Goal: Information Seeking & Learning: Learn about a topic

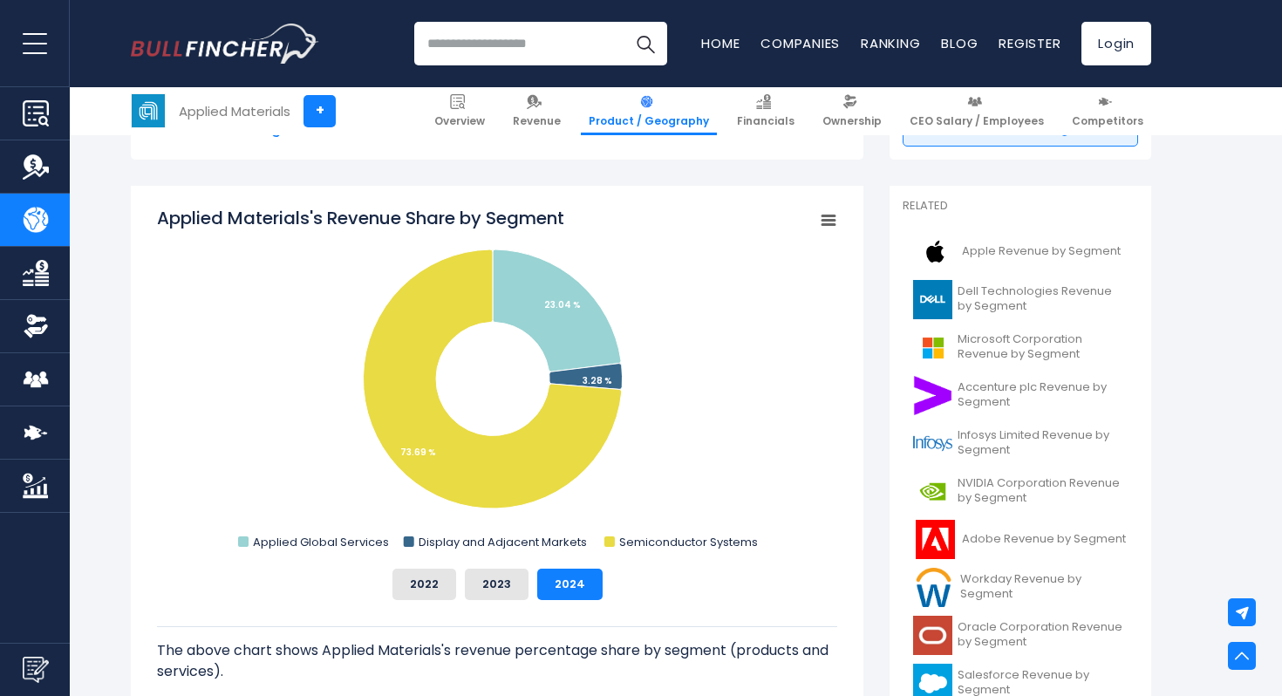
scroll to position [426, 0]
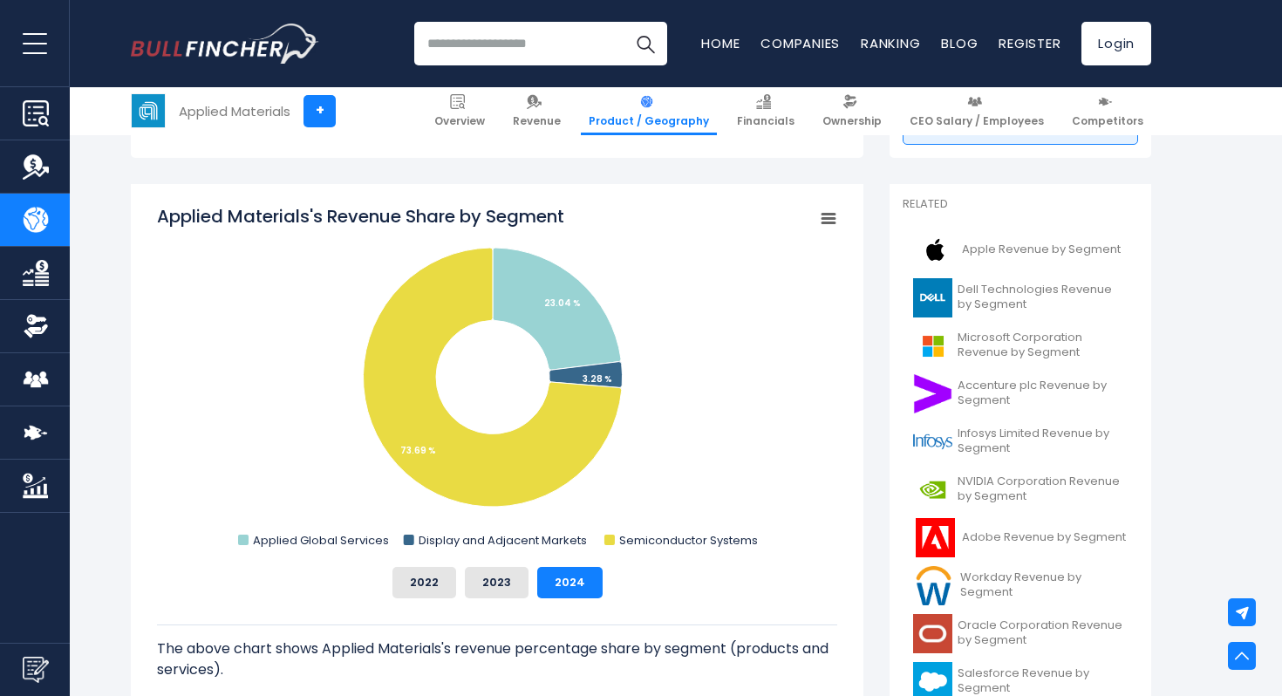
click at [225, 51] on img "Go to homepage" at bounding box center [225, 44] width 188 height 40
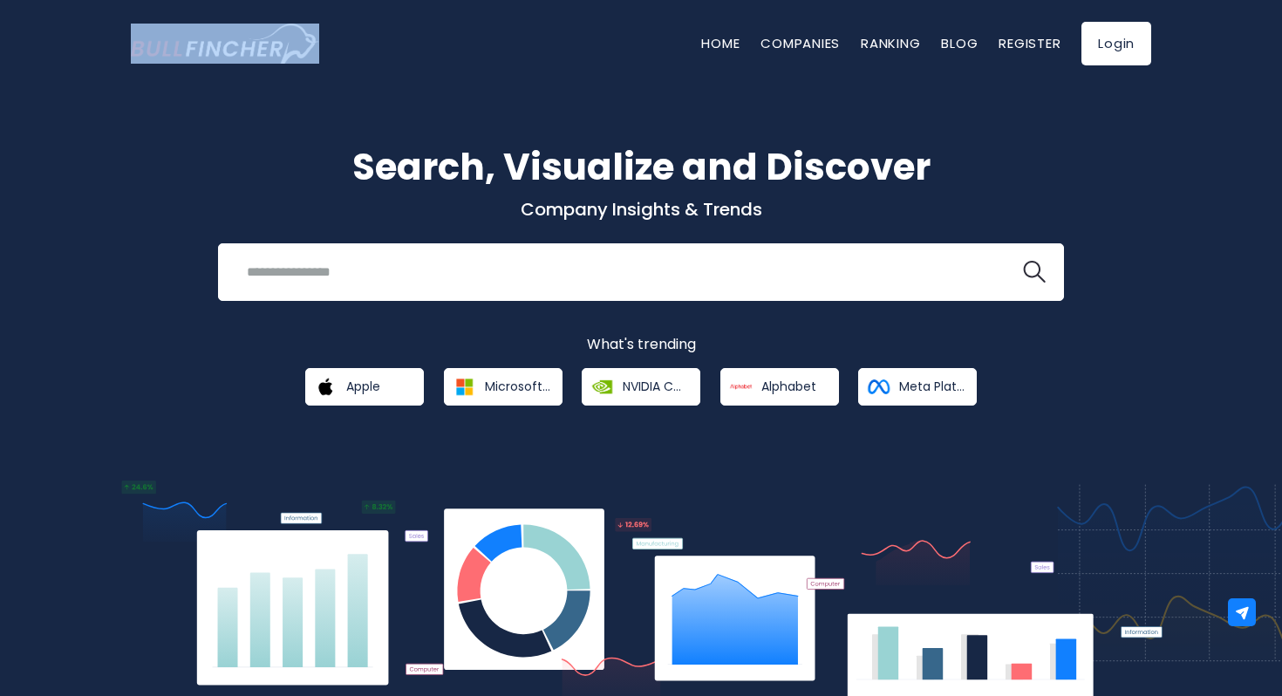
drag, startPoint x: 121, startPoint y: 44, endPoint x: 301, endPoint y: 50, distance: 179.7
click at [301, 50] on div "Home Companies Ranking Blog Register Login" at bounding box center [641, 43] width 1046 height 87
copy picture "Go to homepage"
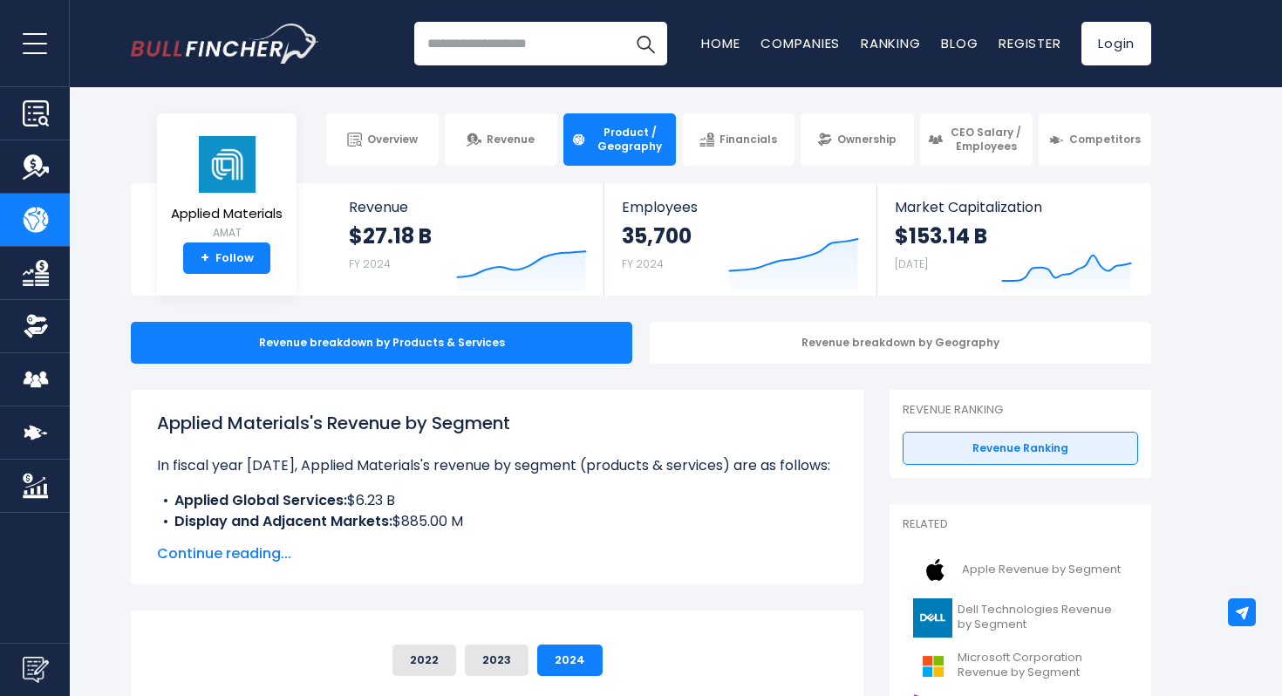
click at [45, 150] on link "Revenue" at bounding box center [35, 166] width 70 height 52
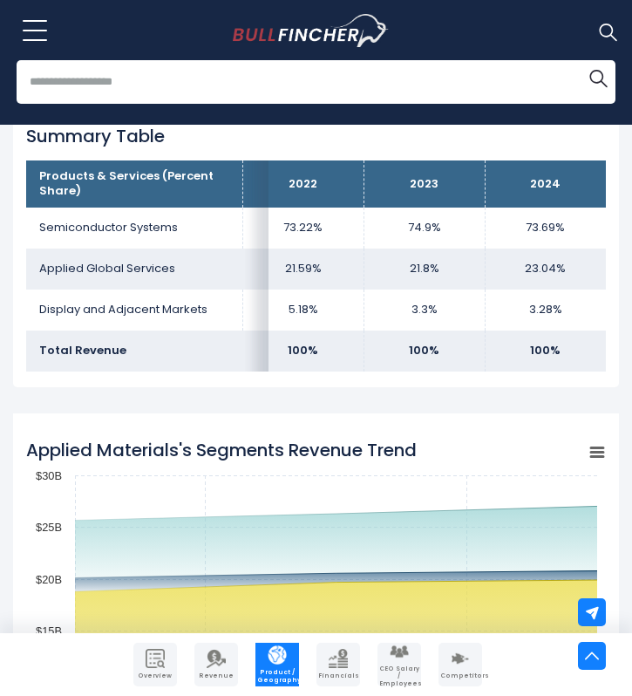
scroll to position [1238, 0]
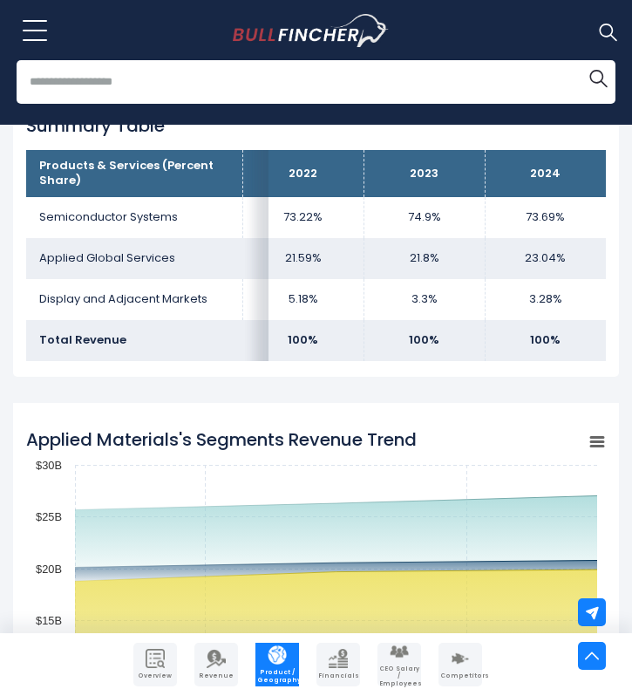
click at [542, 208] on td "73.69%" at bounding box center [545, 217] width 121 height 41
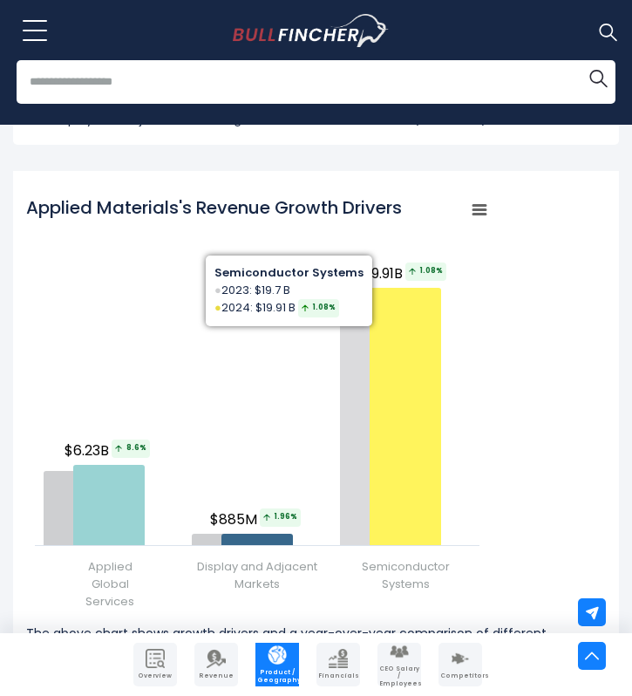
scroll to position [2061, 0]
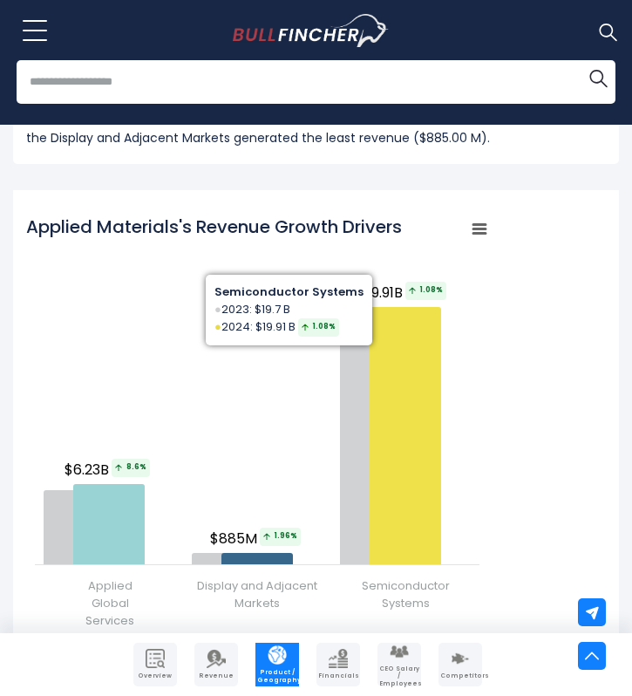
click at [489, 293] on div "Applied Materials's Revenue Growth Drivers Created with Highcharts 12.1.2 Chart…" at bounding box center [316, 424] width 580 height 436
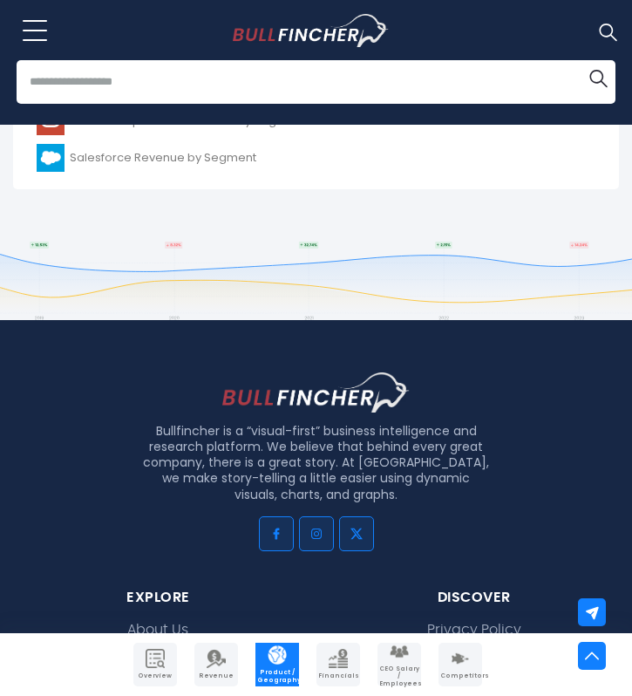
scroll to position [4464, 0]
